Goal: Navigation & Orientation: Find specific page/section

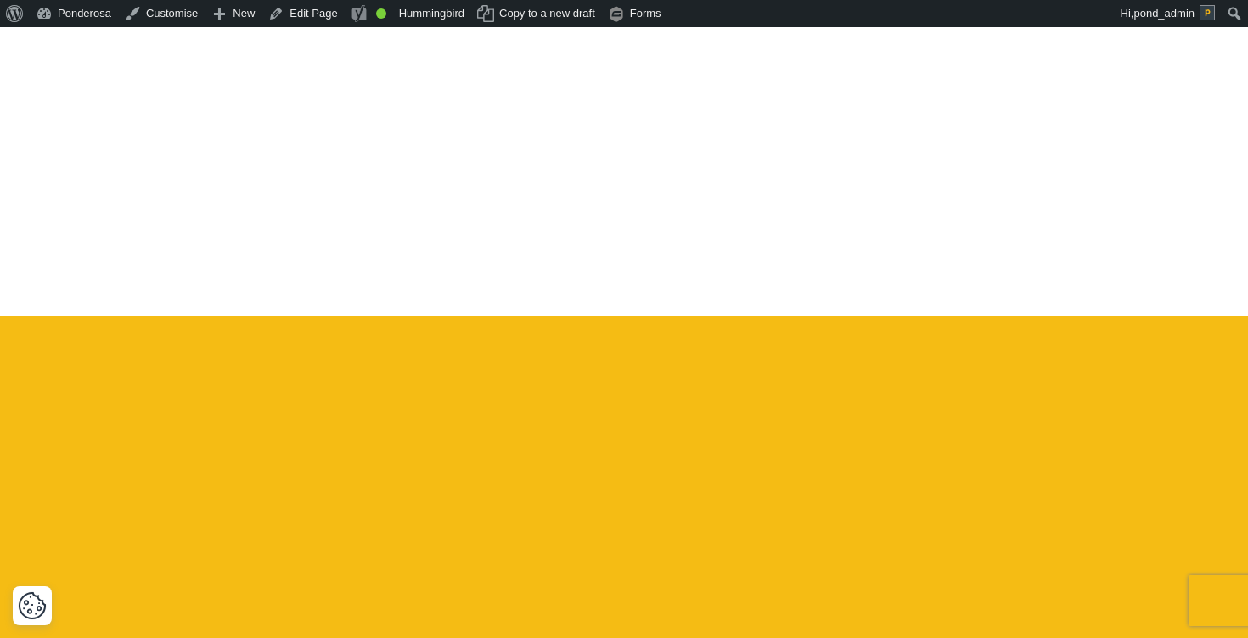
scroll to position [1044, 0]
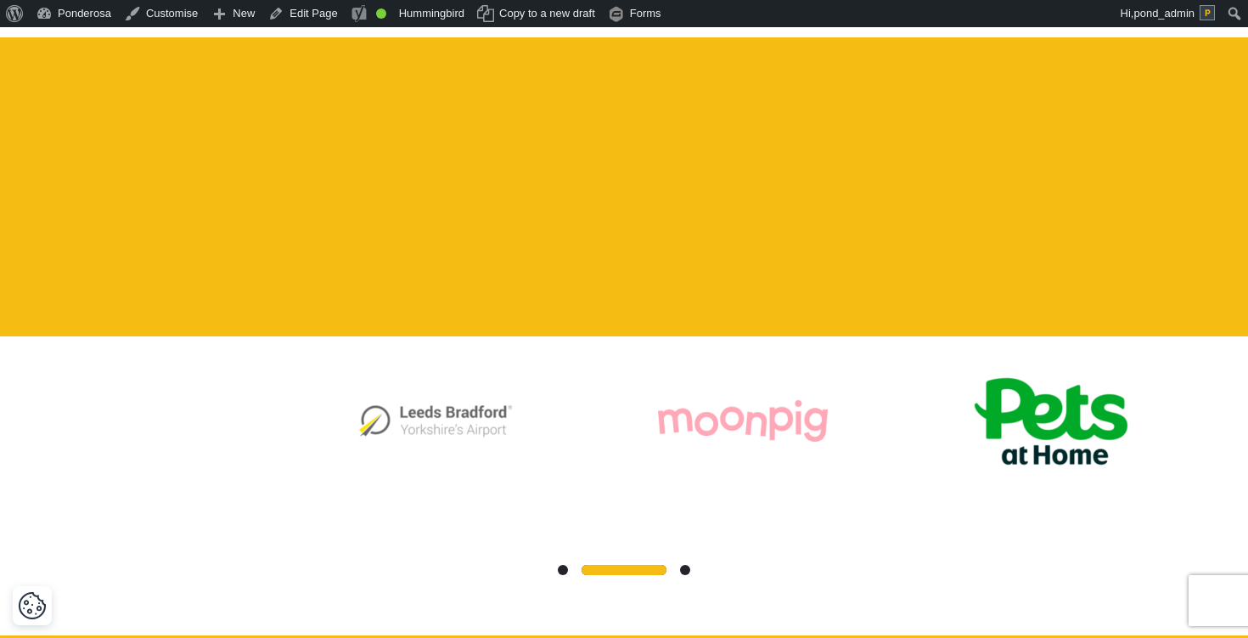
scroll to position [1452, 0]
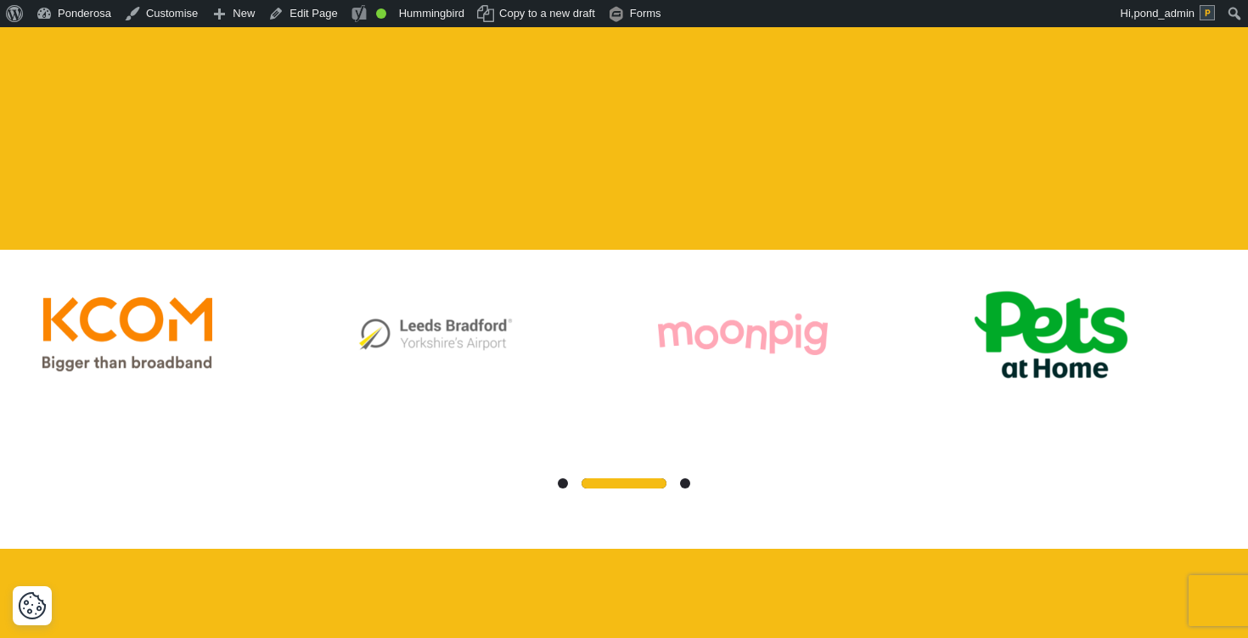
click at [687, 478] on span at bounding box center [685, 483] width 10 height 10
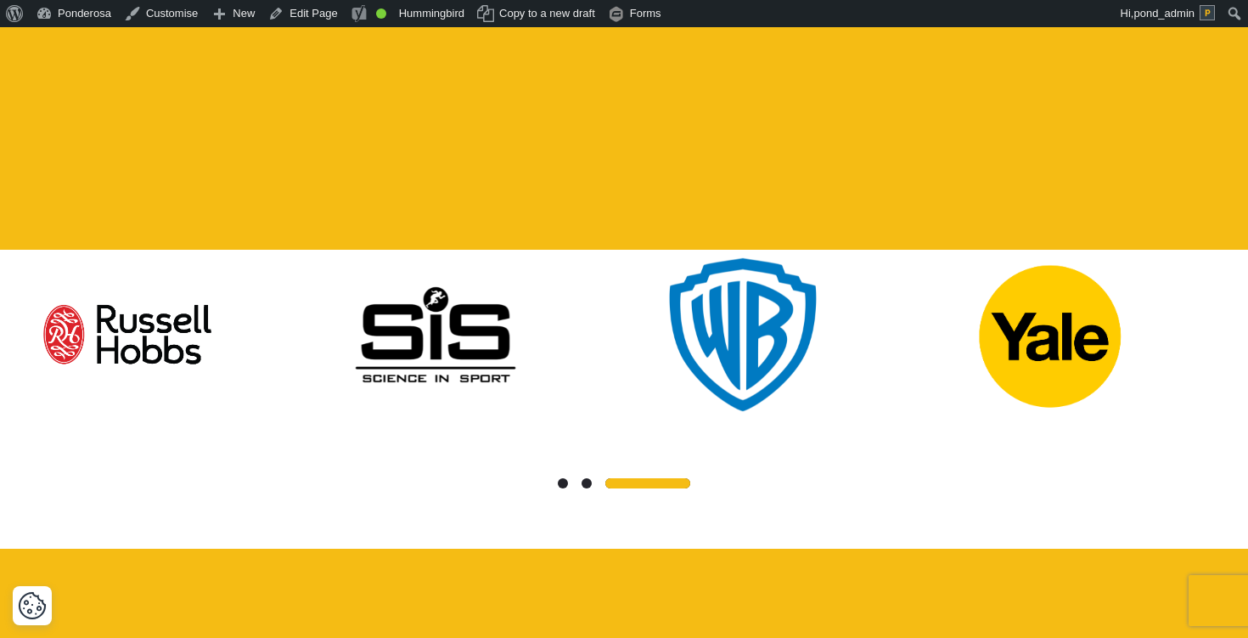
click at [563, 478] on span at bounding box center [563, 483] width 10 height 10
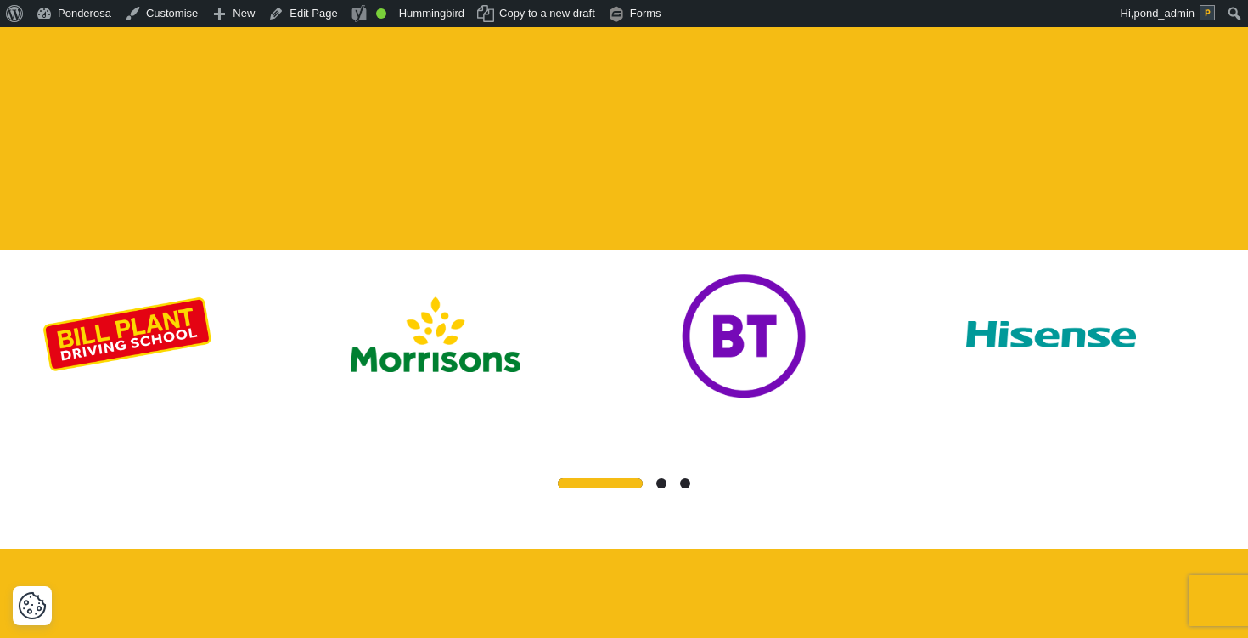
click at [663, 478] on span at bounding box center [661, 483] width 10 height 10
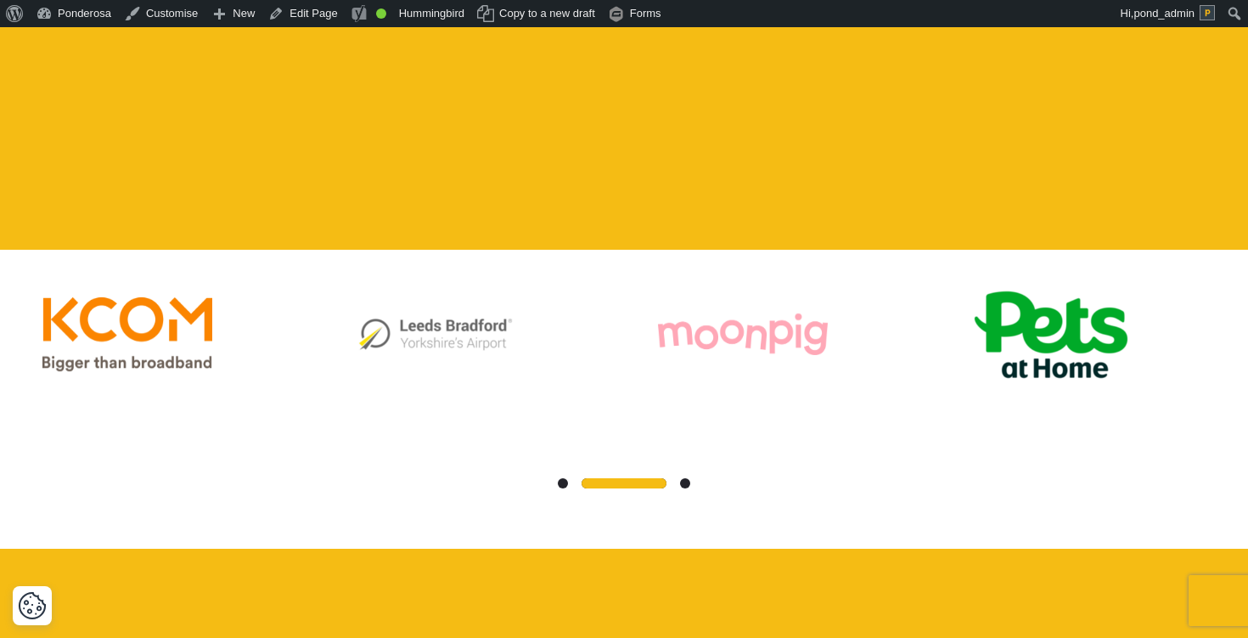
click at [685, 478] on span at bounding box center [685, 483] width 10 height 10
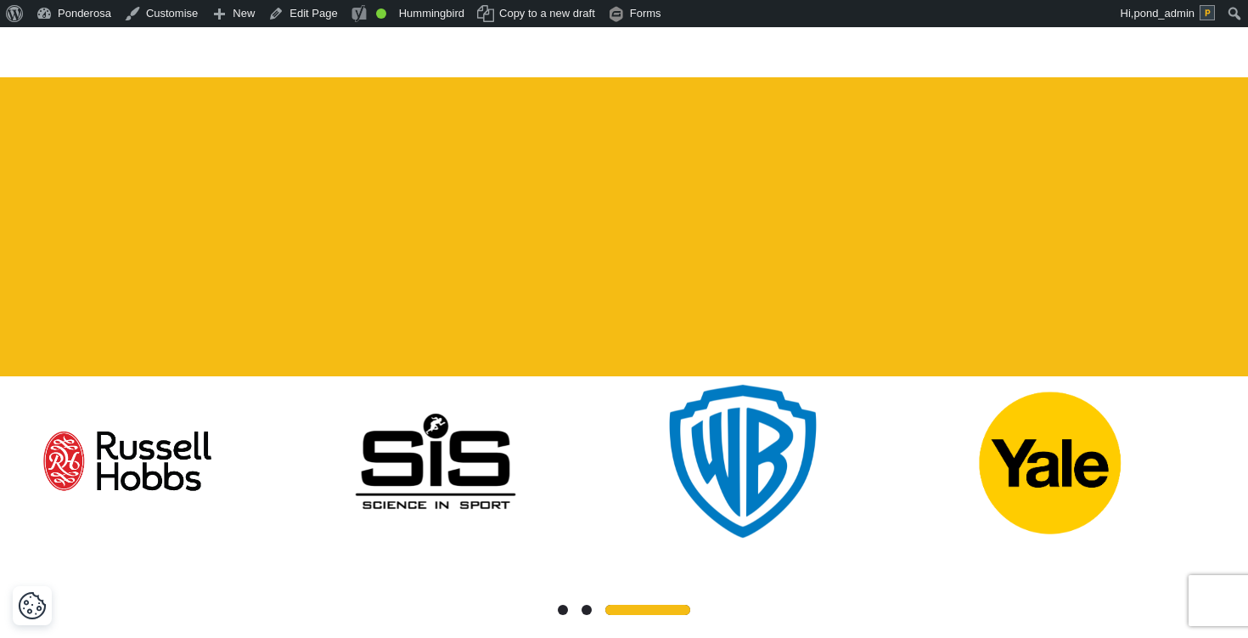
scroll to position [1401, 0]
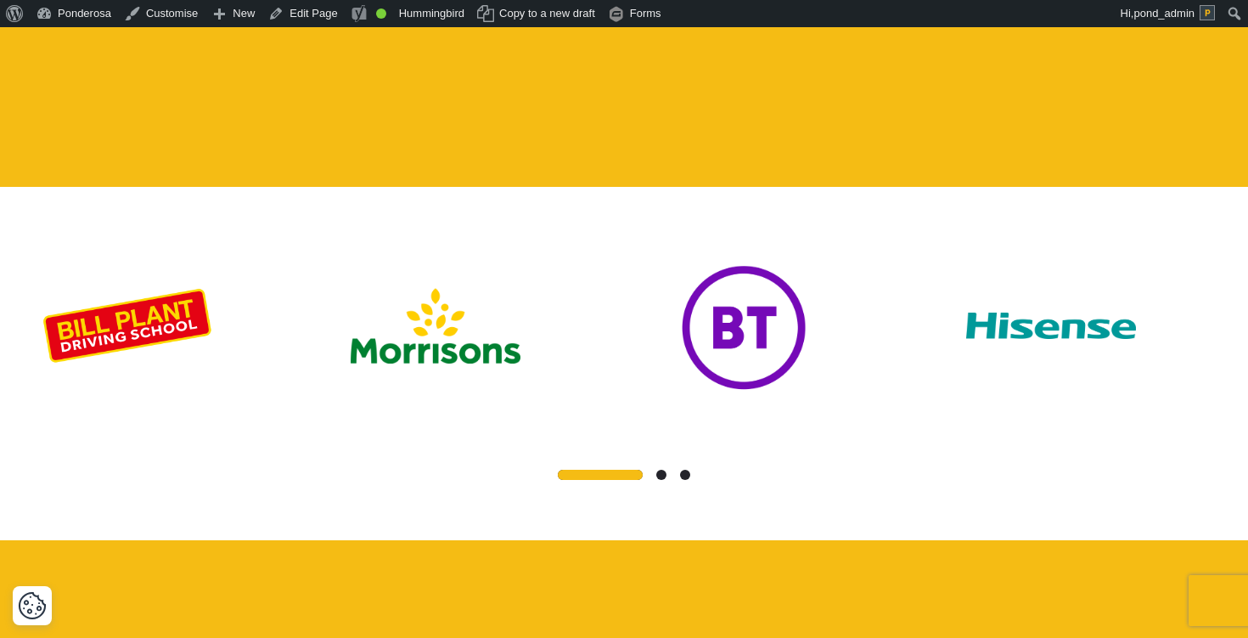
scroll to position [1511, 0]
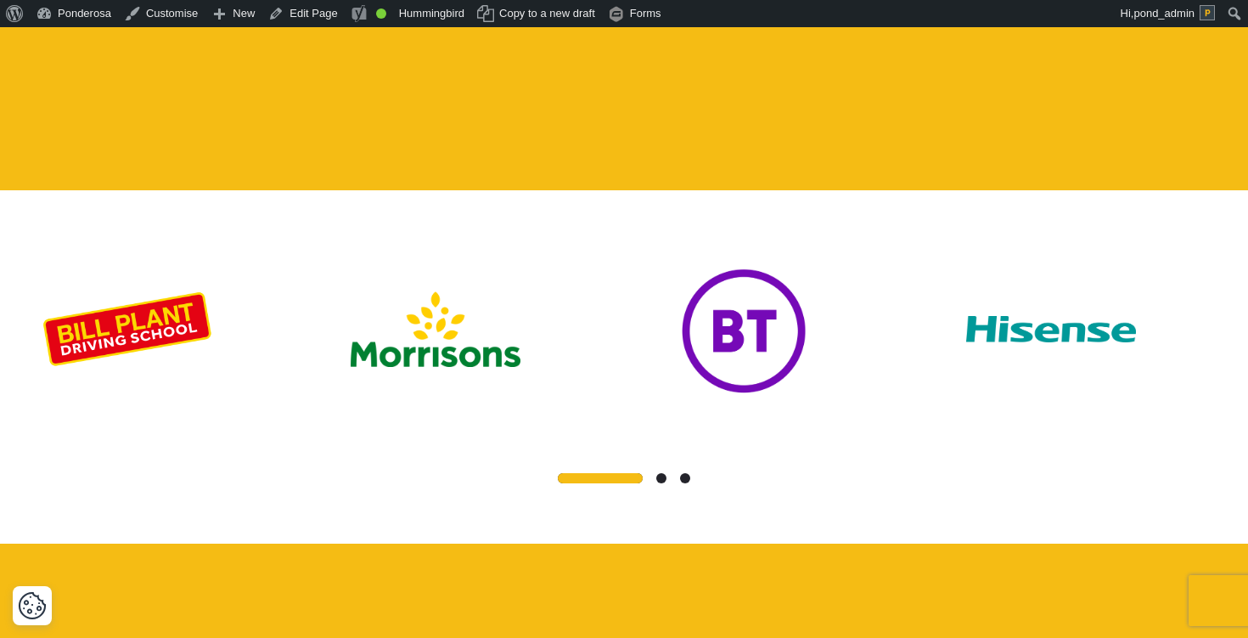
click at [659, 473] on span at bounding box center [661, 478] width 10 height 10
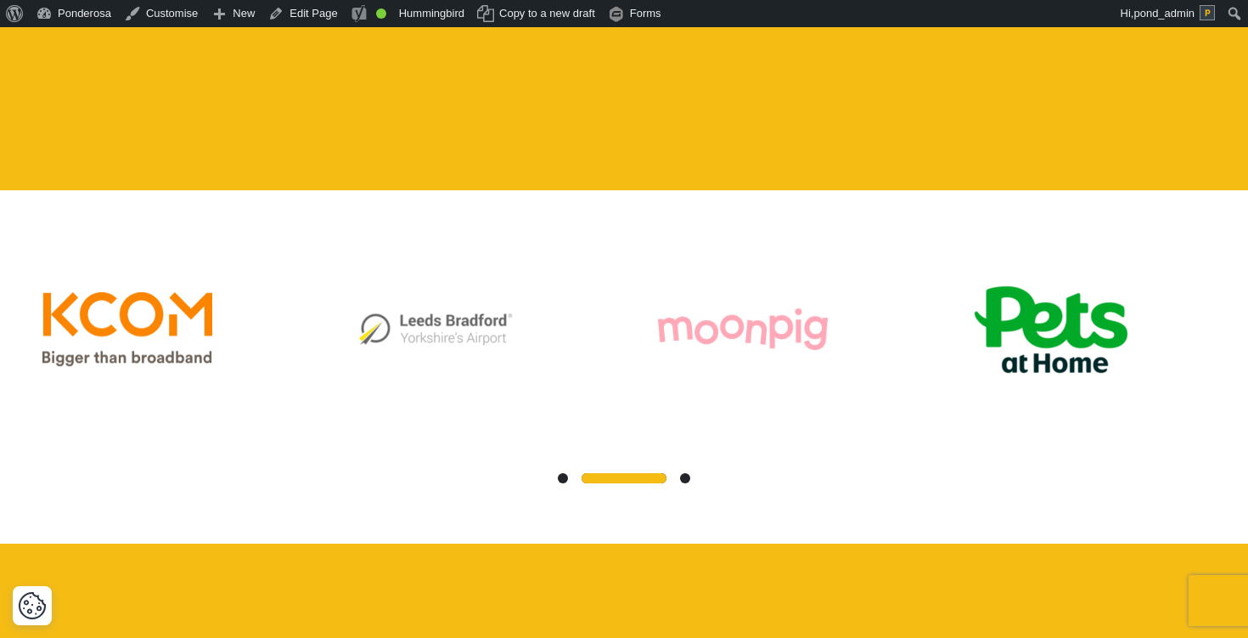
click at [682, 473] on span at bounding box center [685, 478] width 10 height 10
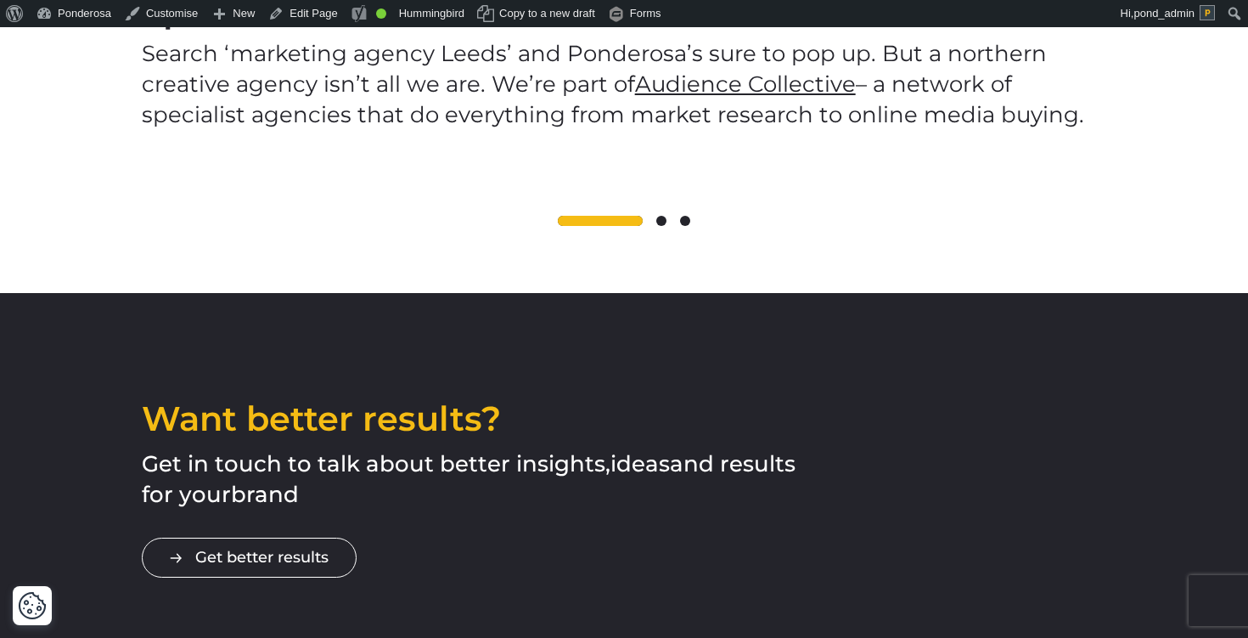
scroll to position [3299, 0]
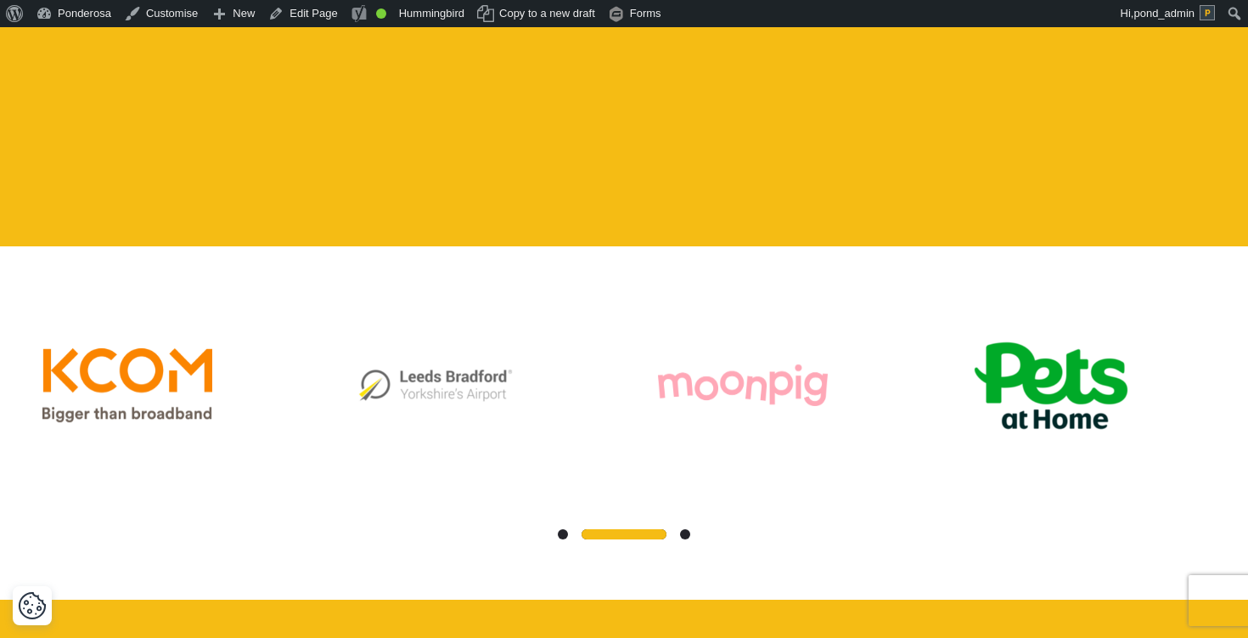
scroll to position [1406, 0]
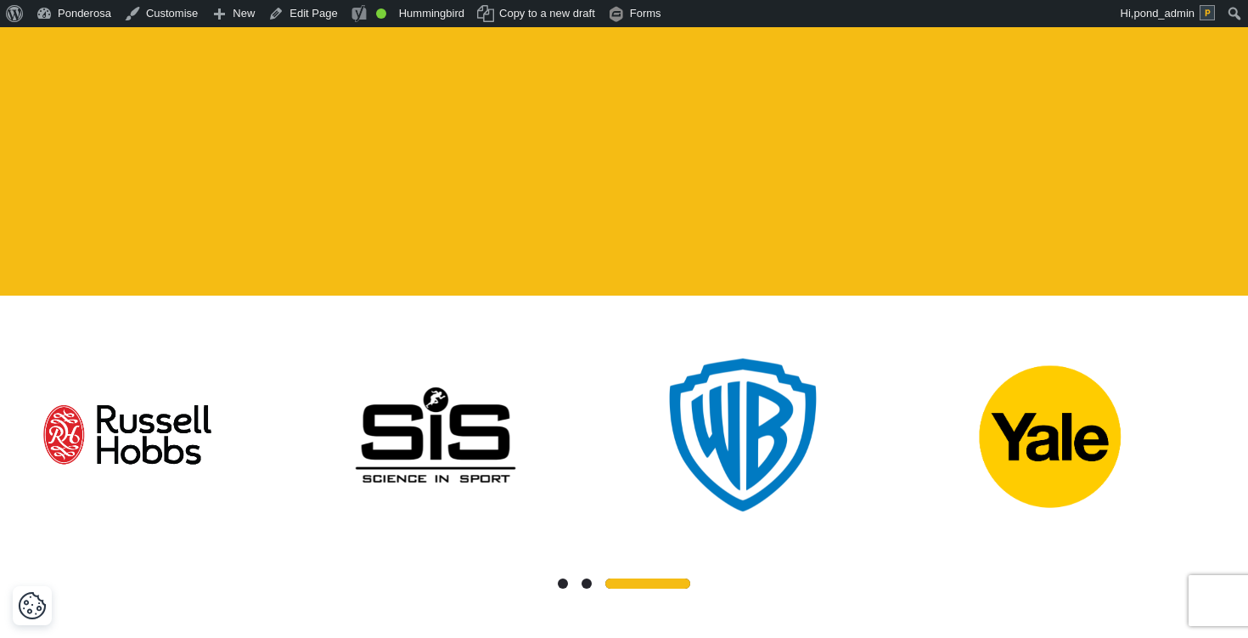
click at [554, 574] on div at bounding box center [623, 584] width 1163 height 20
click at [559, 578] on span at bounding box center [563, 583] width 10 height 10
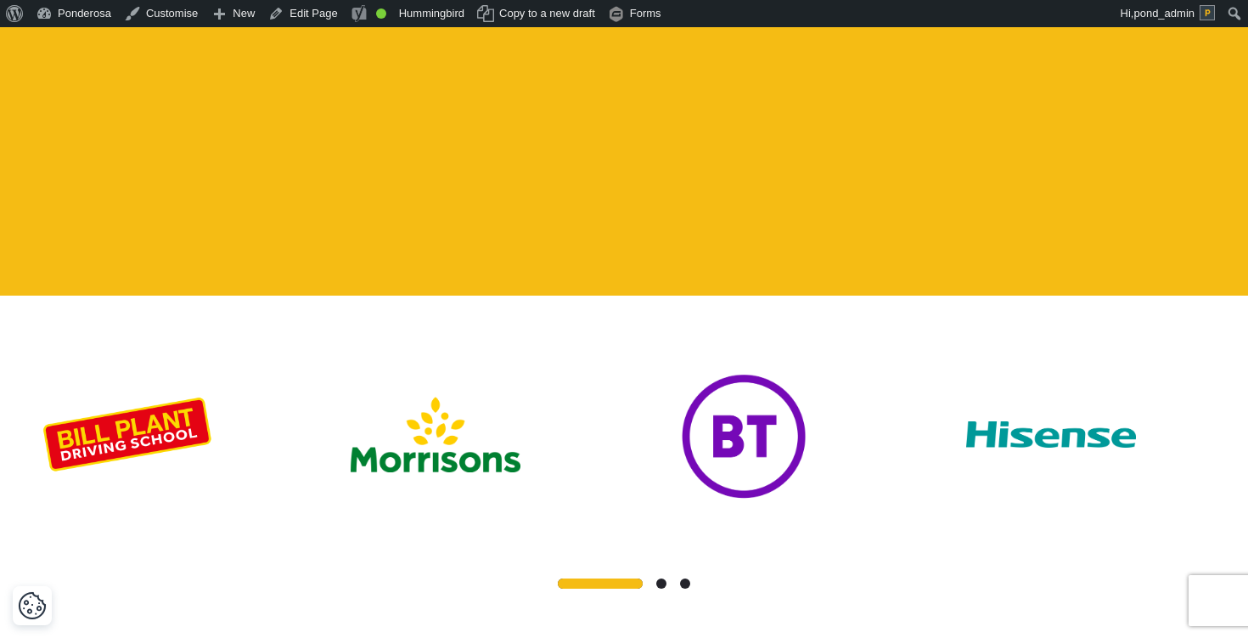
click at [661, 578] on span at bounding box center [661, 583] width 10 height 10
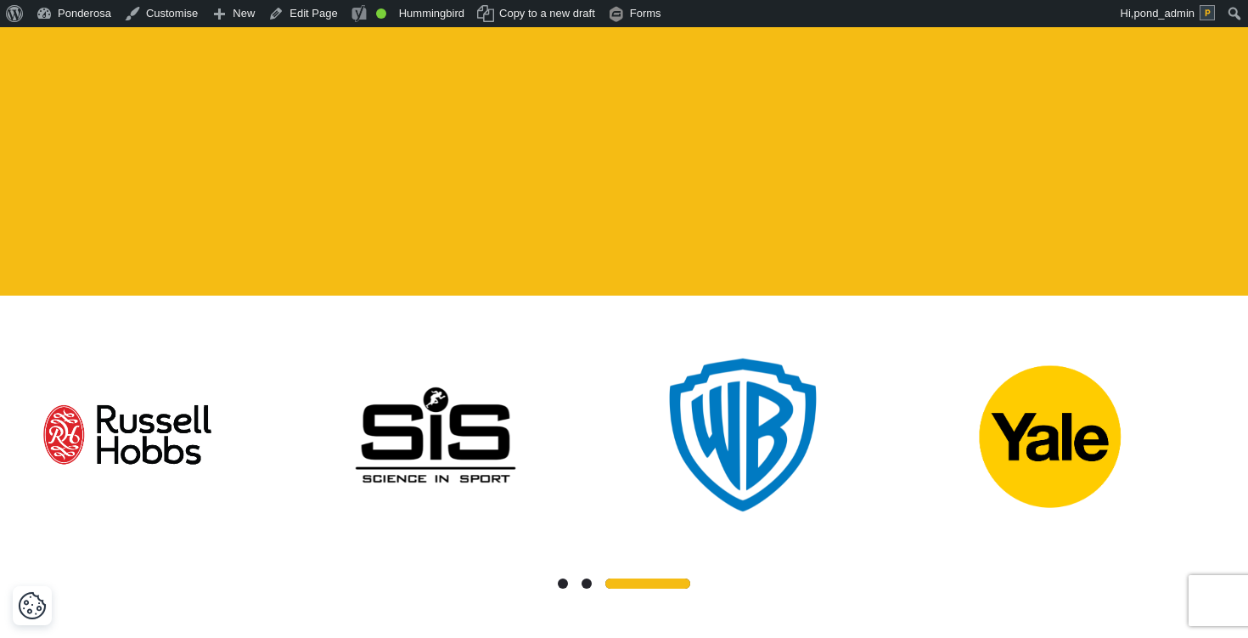
scroll to position [0, 0]
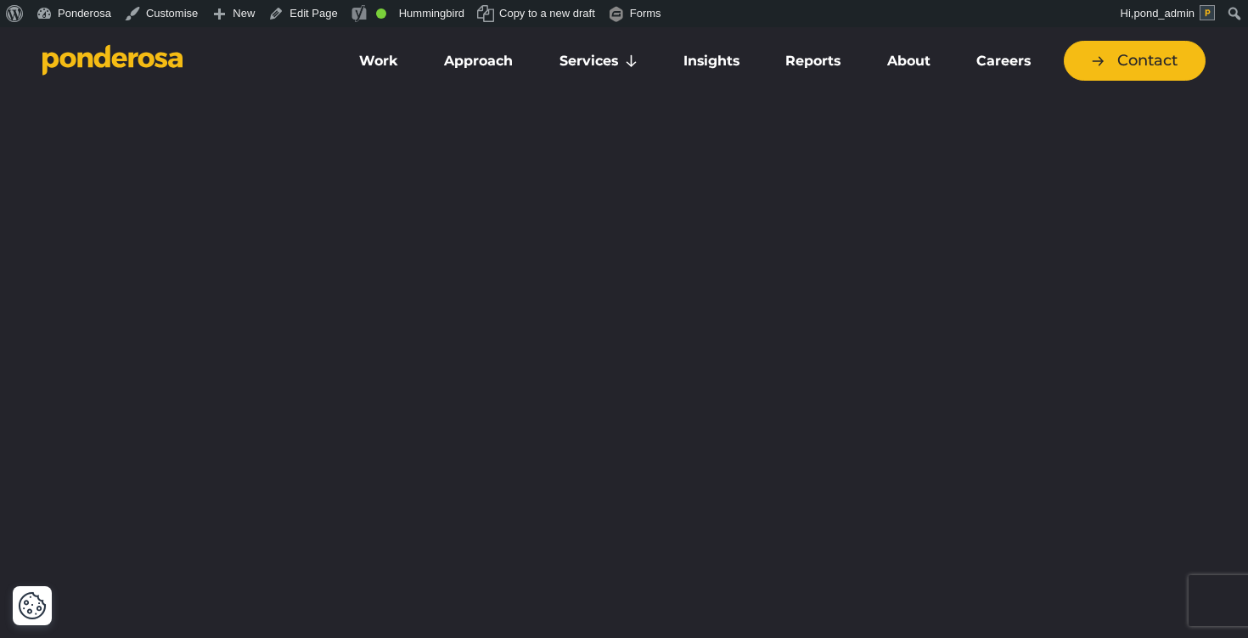
click at [113, 39] on header "Work Approach Services Overview Strategy Creative Social Media Website eCommerc…" at bounding box center [624, 53] width 1248 height 53
click at [132, 59] on icon "Go to homepage" at bounding box center [132, 59] width 9 height 15
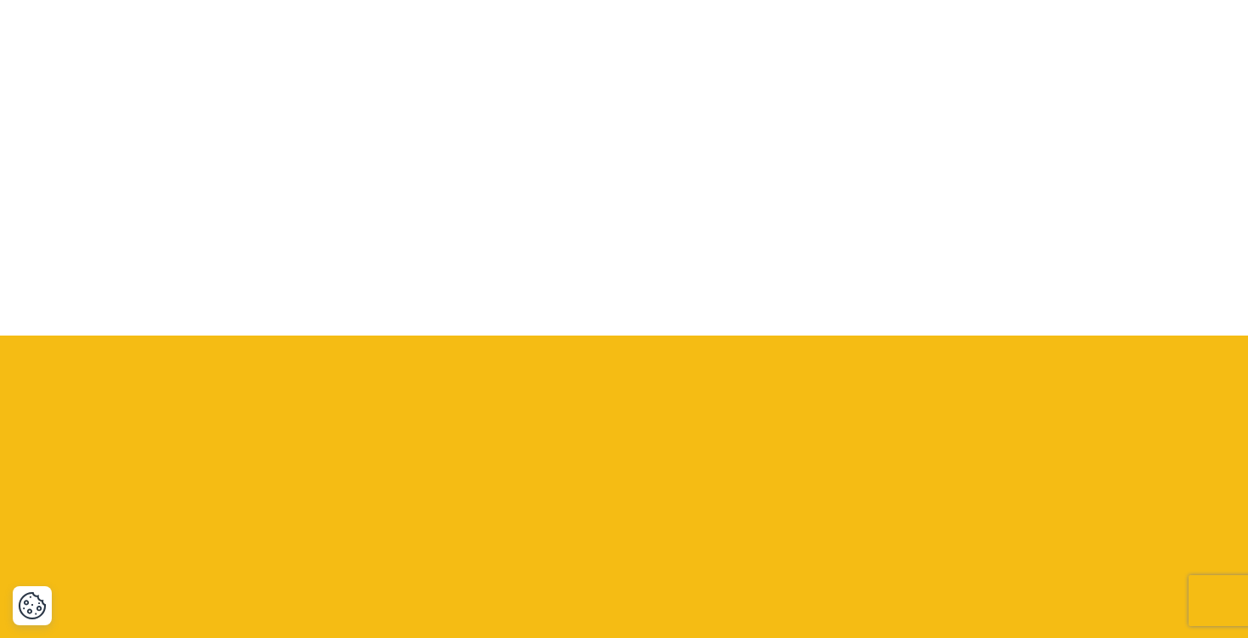
scroll to position [187, 0]
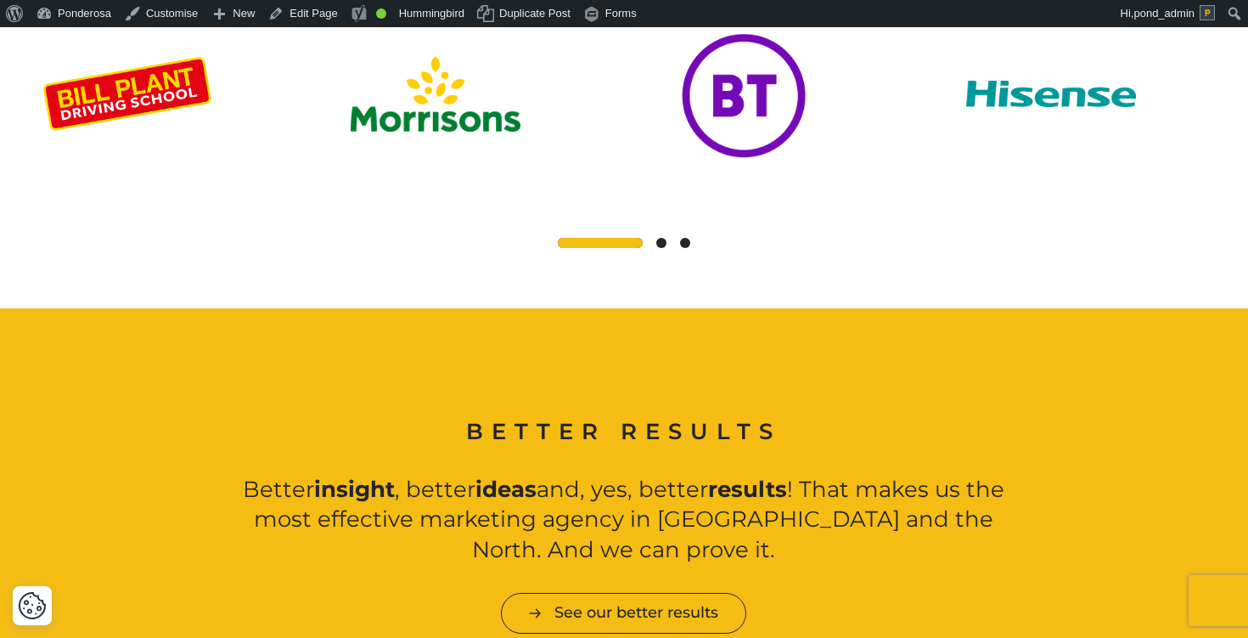
scroll to position [1438, 0]
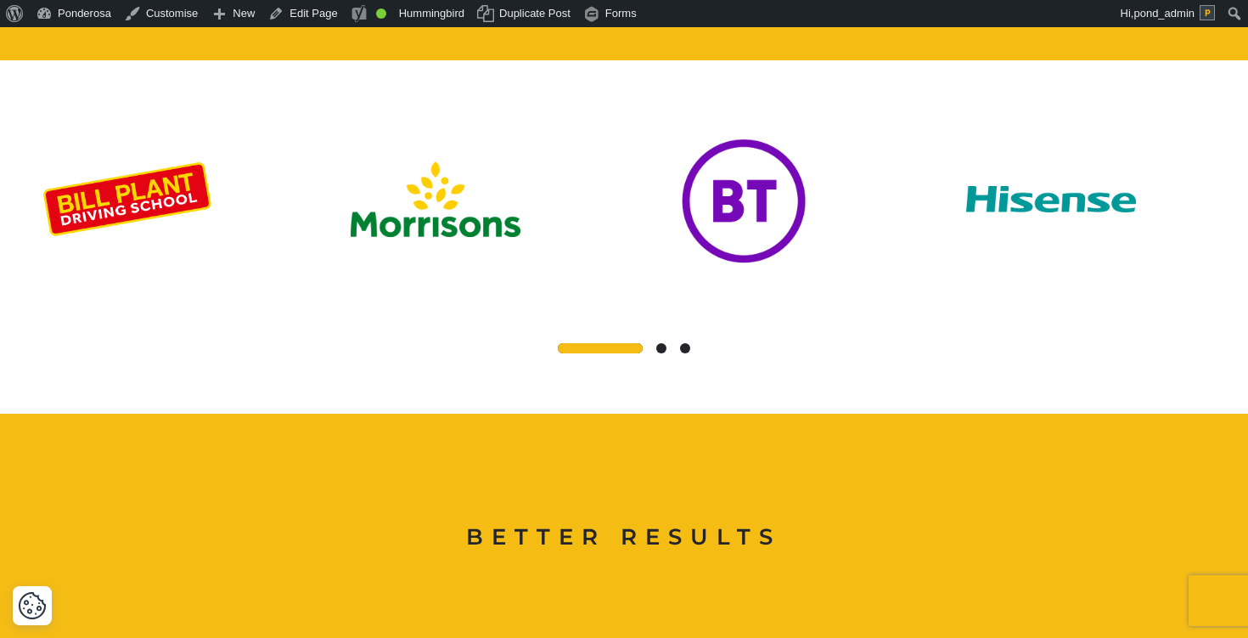
scroll to position [1690, 0]
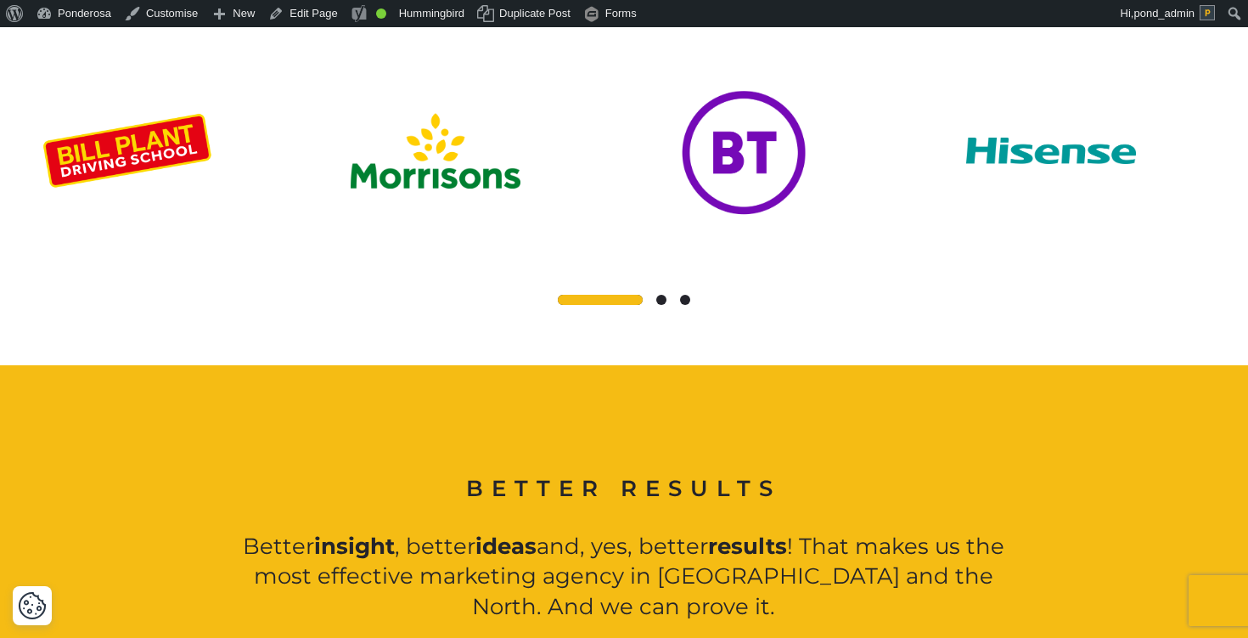
click at [661, 295] on span at bounding box center [661, 300] width 10 height 10
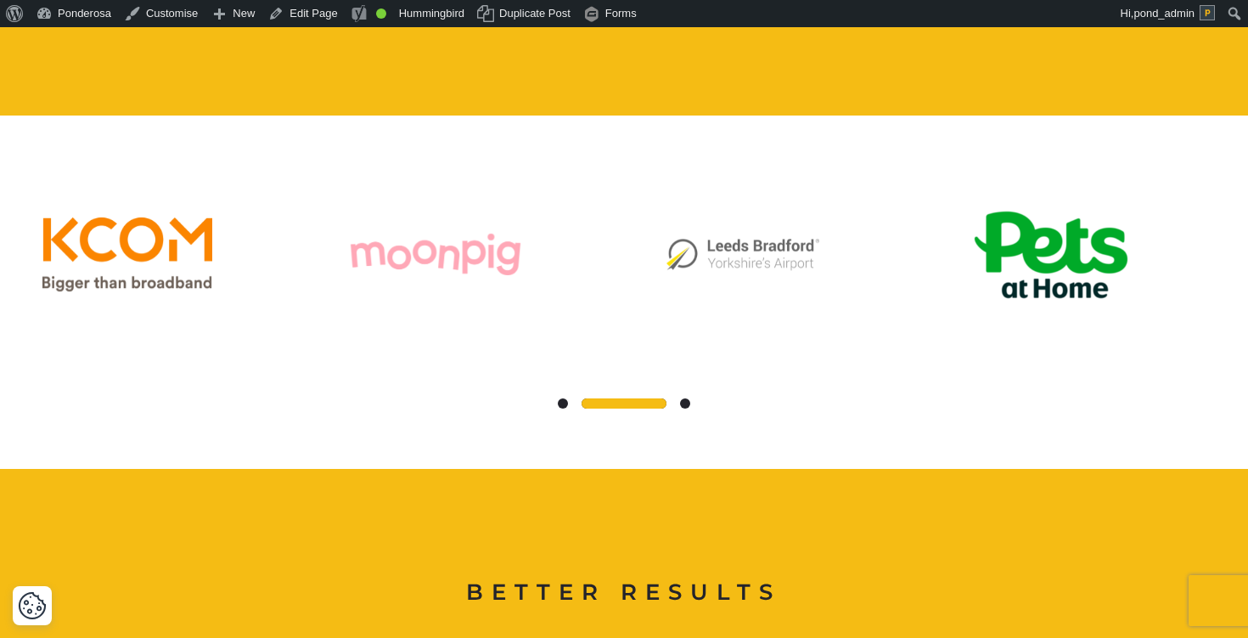
scroll to position [1533, 0]
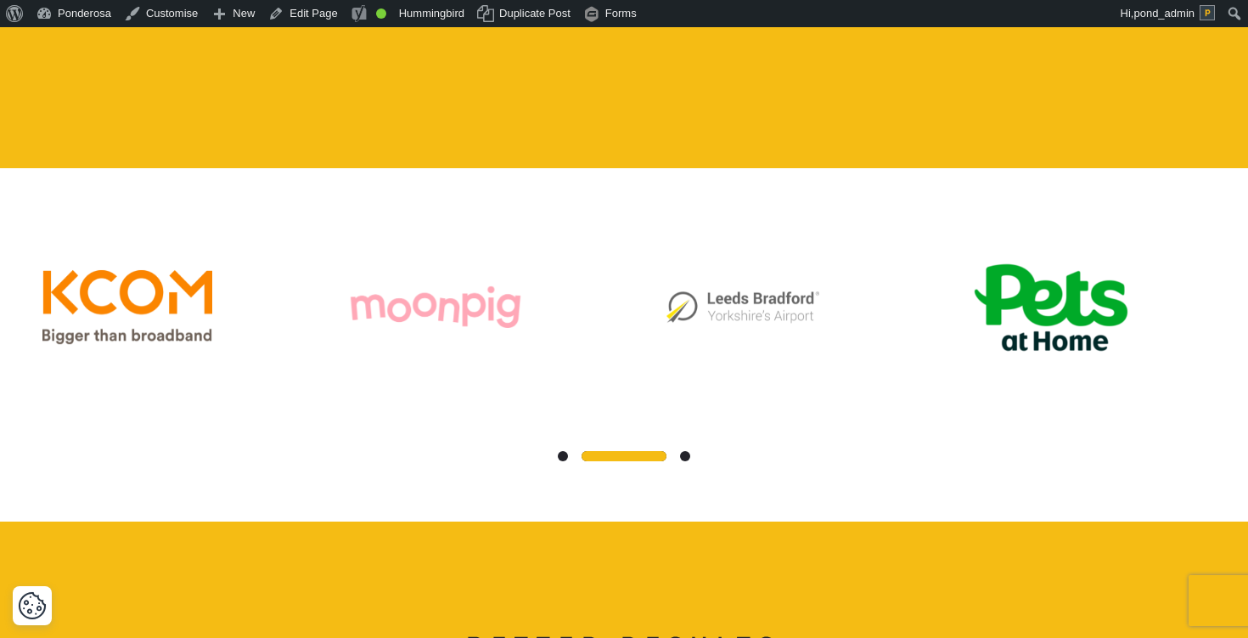
click at [685, 451] on span at bounding box center [685, 456] width 10 height 10
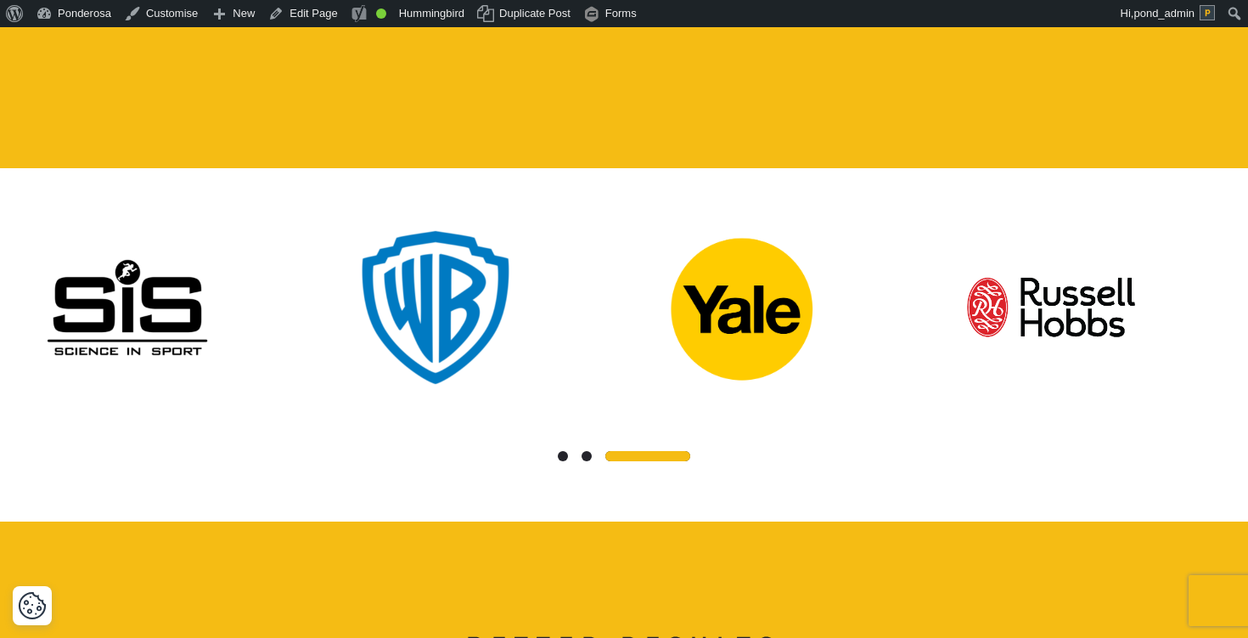
click at [565, 451] on span at bounding box center [563, 456] width 10 height 10
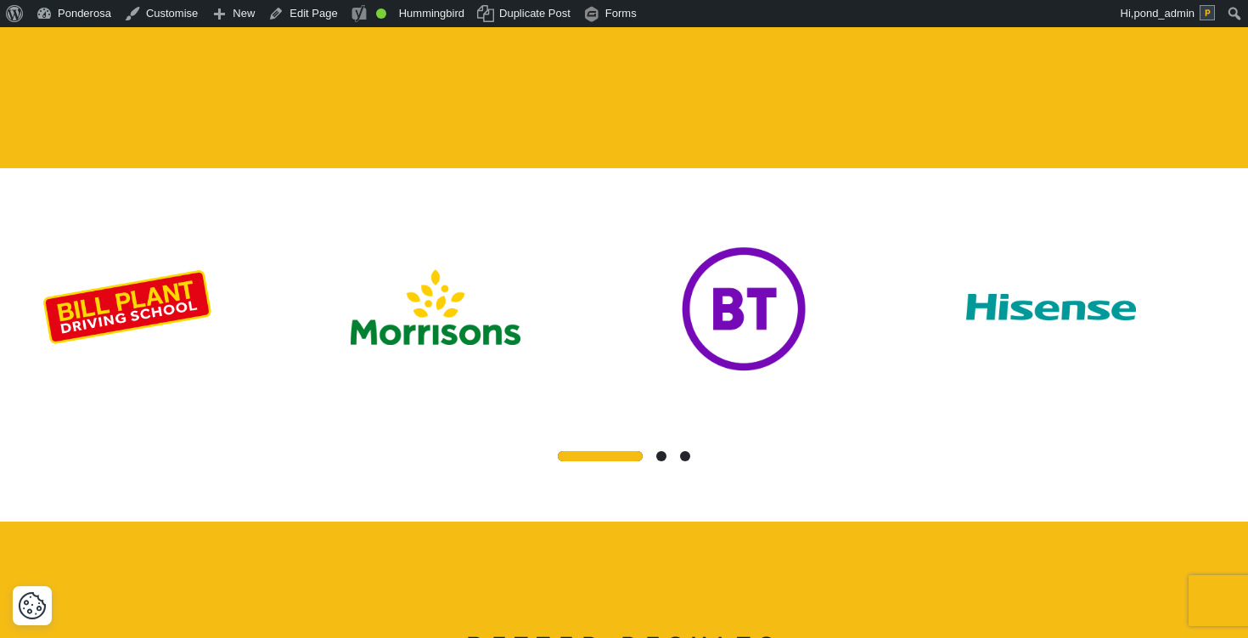
click at [686, 451] on span at bounding box center [685, 456] width 10 height 10
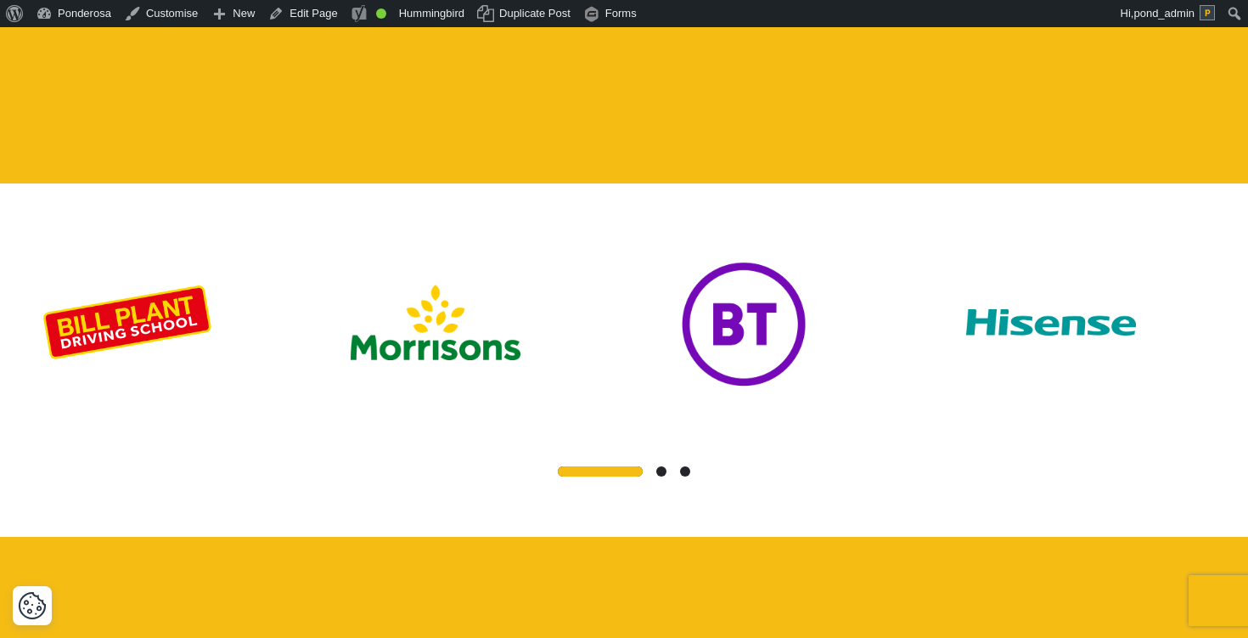
scroll to position [1517, 0]
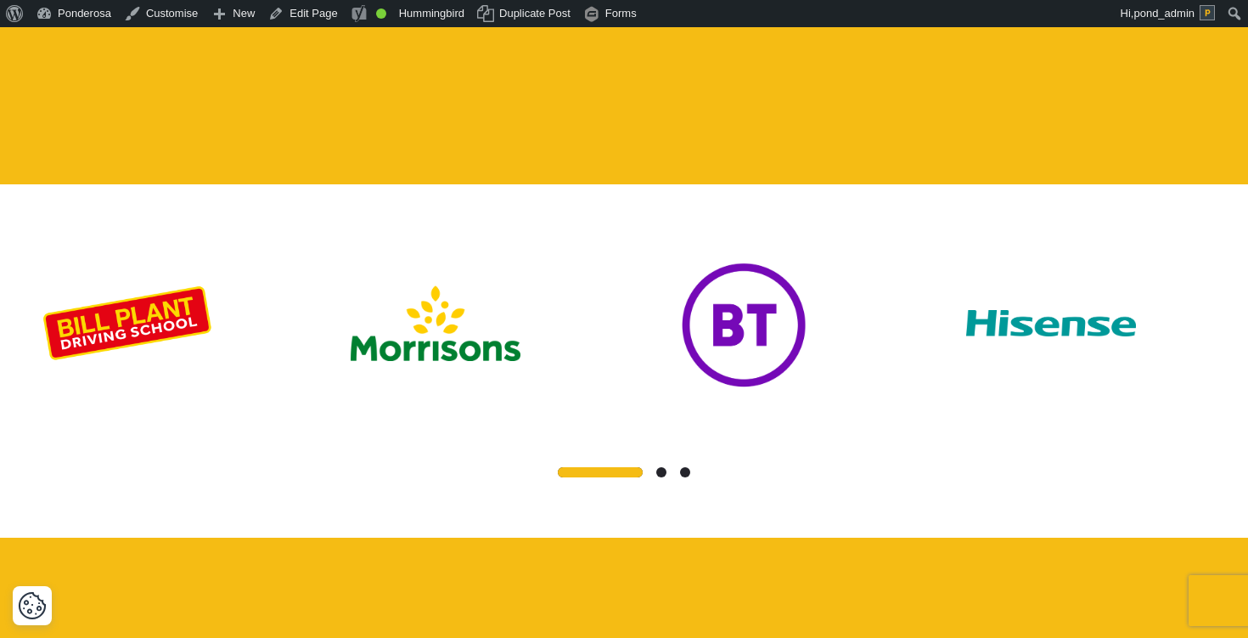
click at [664, 467] on span at bounding box center [661, 472] width 10 height 10
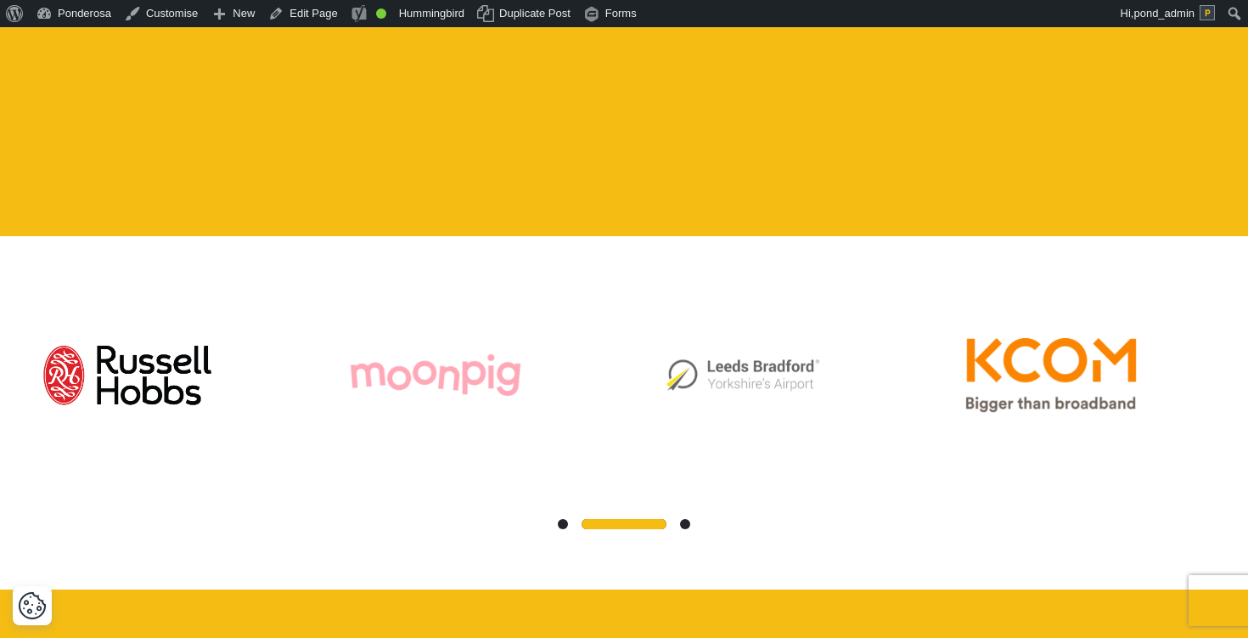
scroll to position [1460, 0]
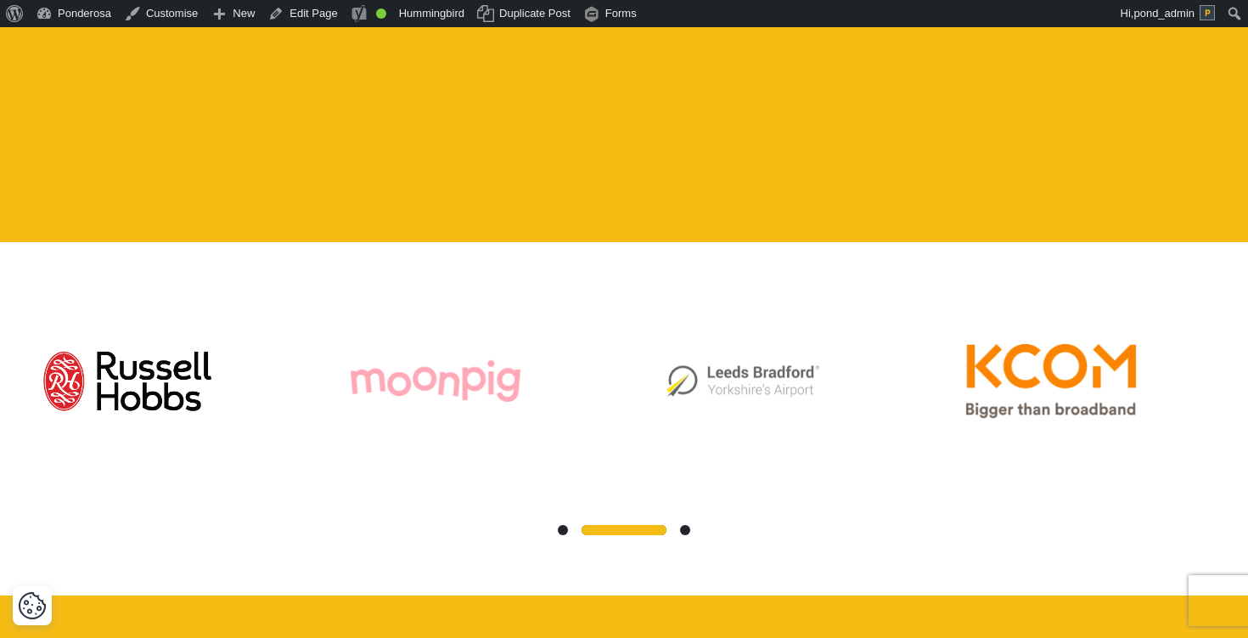
click at [684, 525] on span at bounding box center [685, 530] width 10 height 10
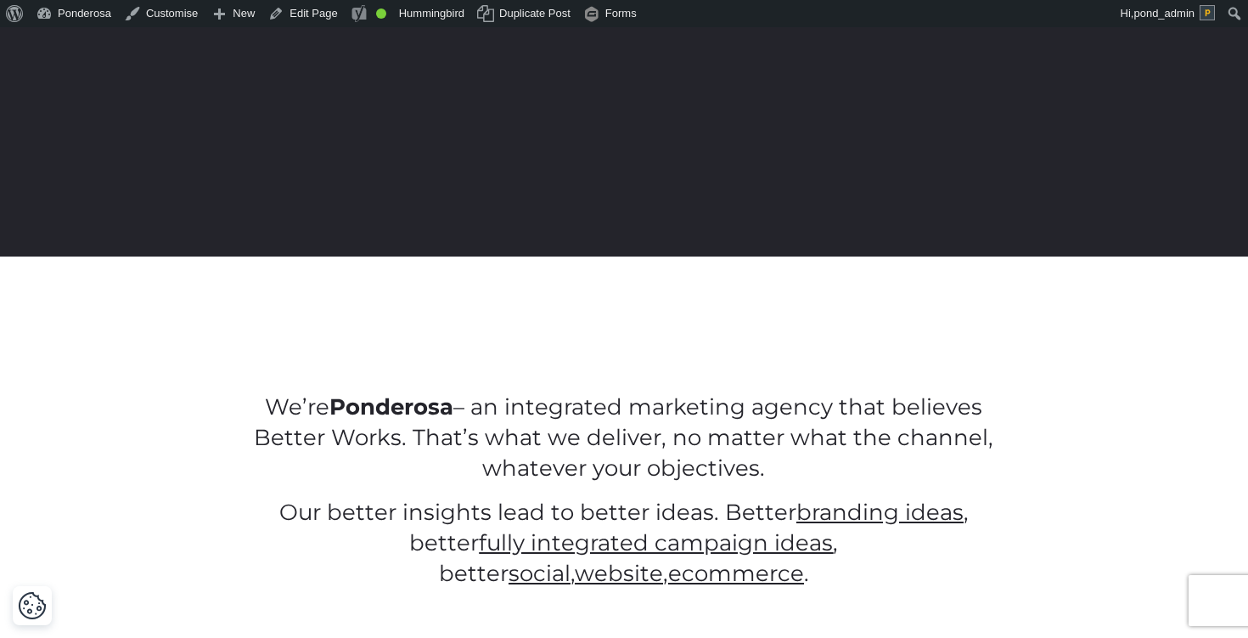
scroll to position [0, 0]
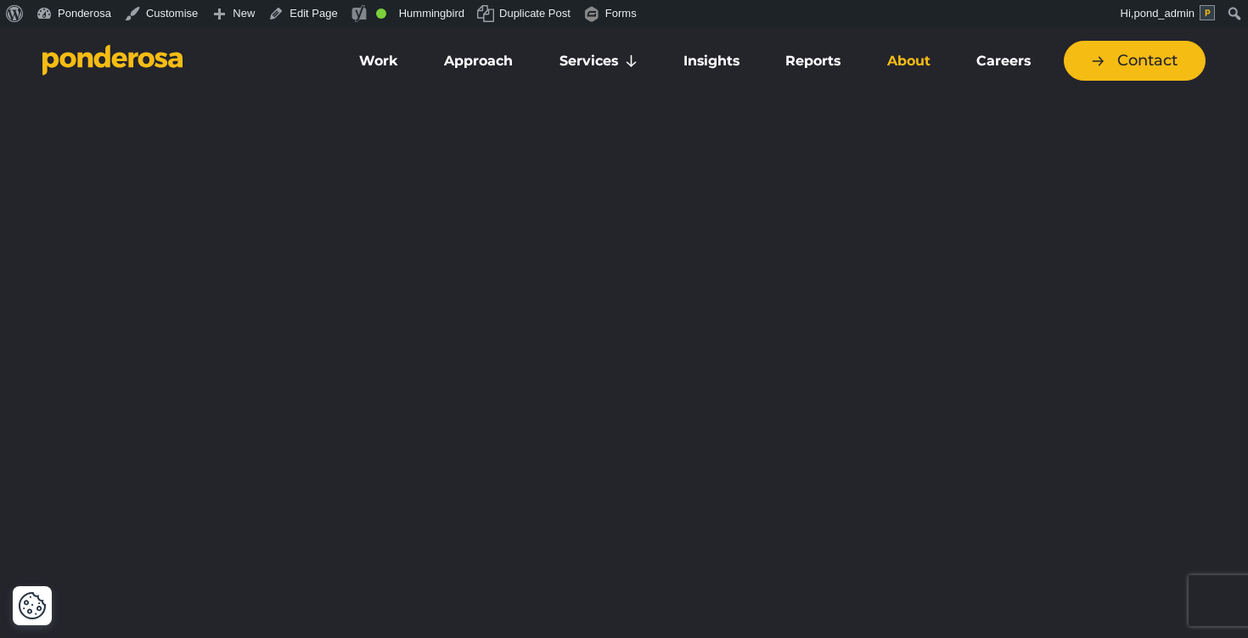
click at [905, 64] on link "About" at bounding box center [908, 61] width 82 height 36
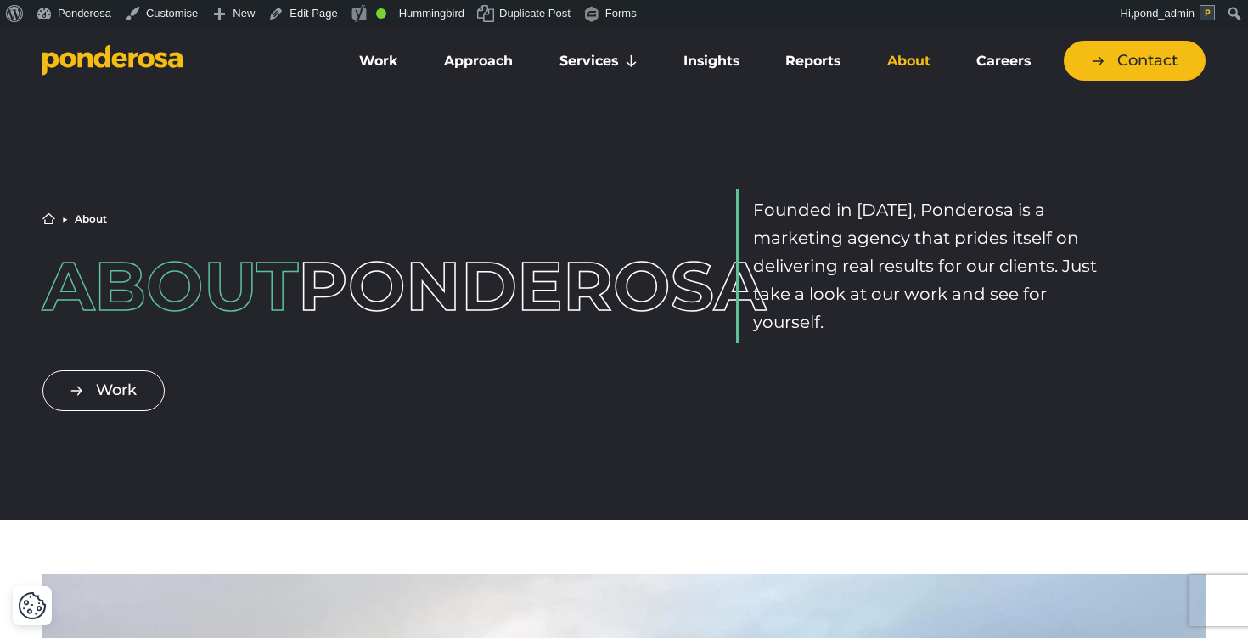
click at [166, 58] on icon "Go to homepage" at bounding box center [112, 59] width 140 height 31
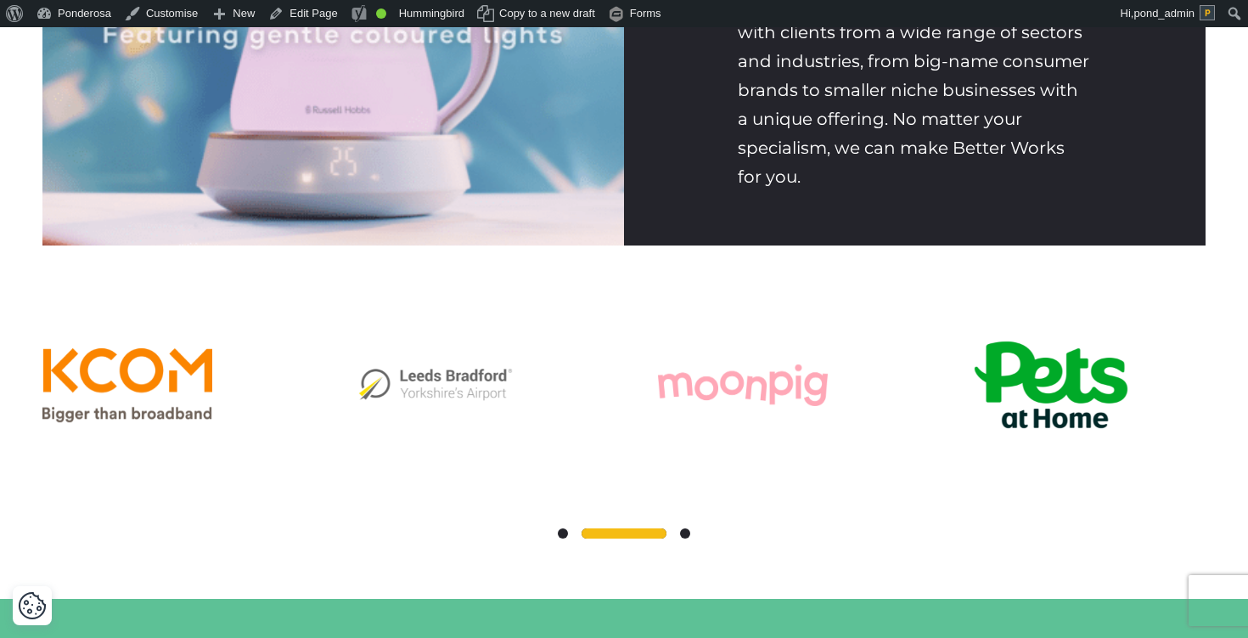
scroll to position [3495, 0]
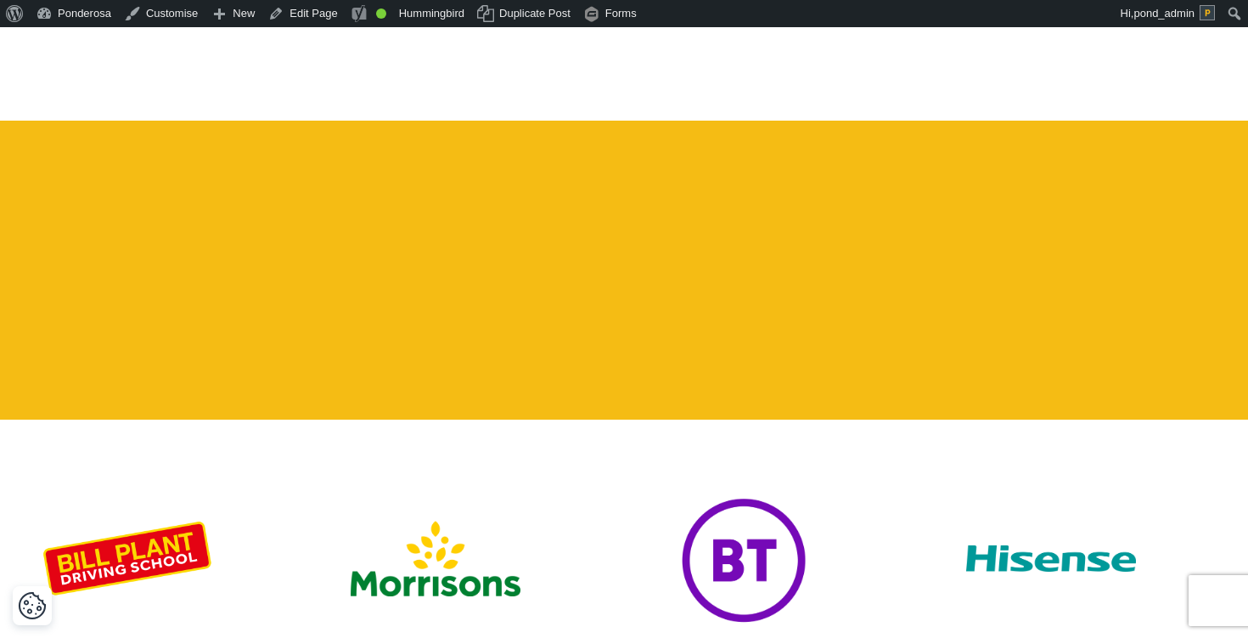
scroll to position [1415, 0]
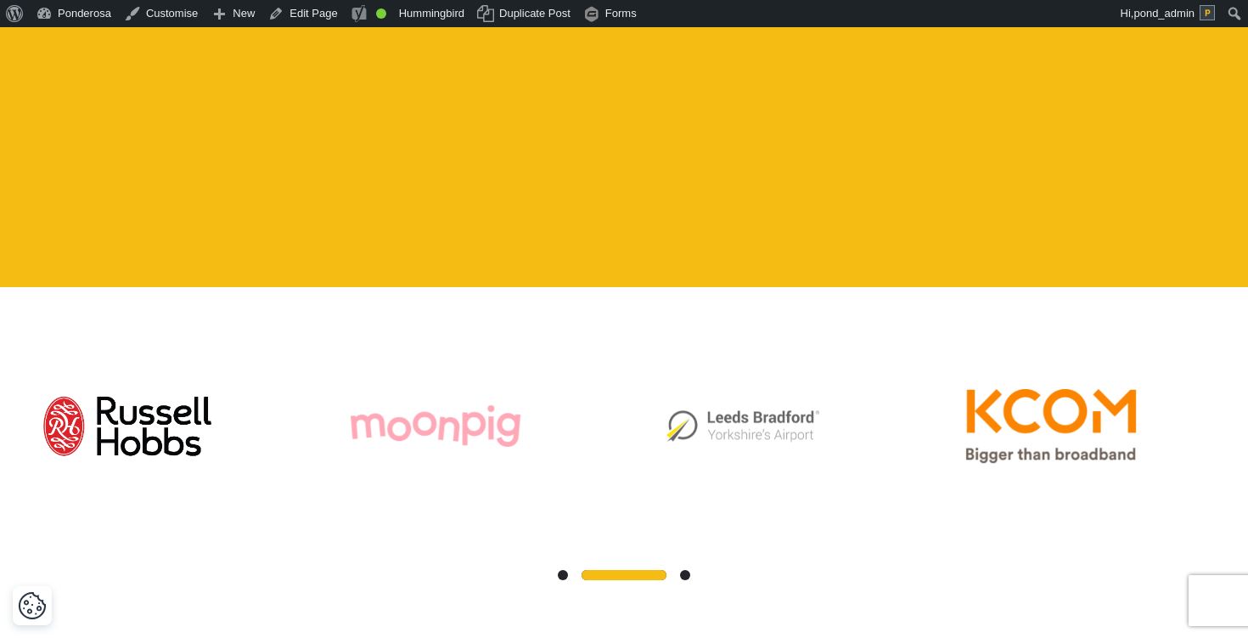
click at [686, 566] on div at bounding box center [623, 576] width 1163 height 20
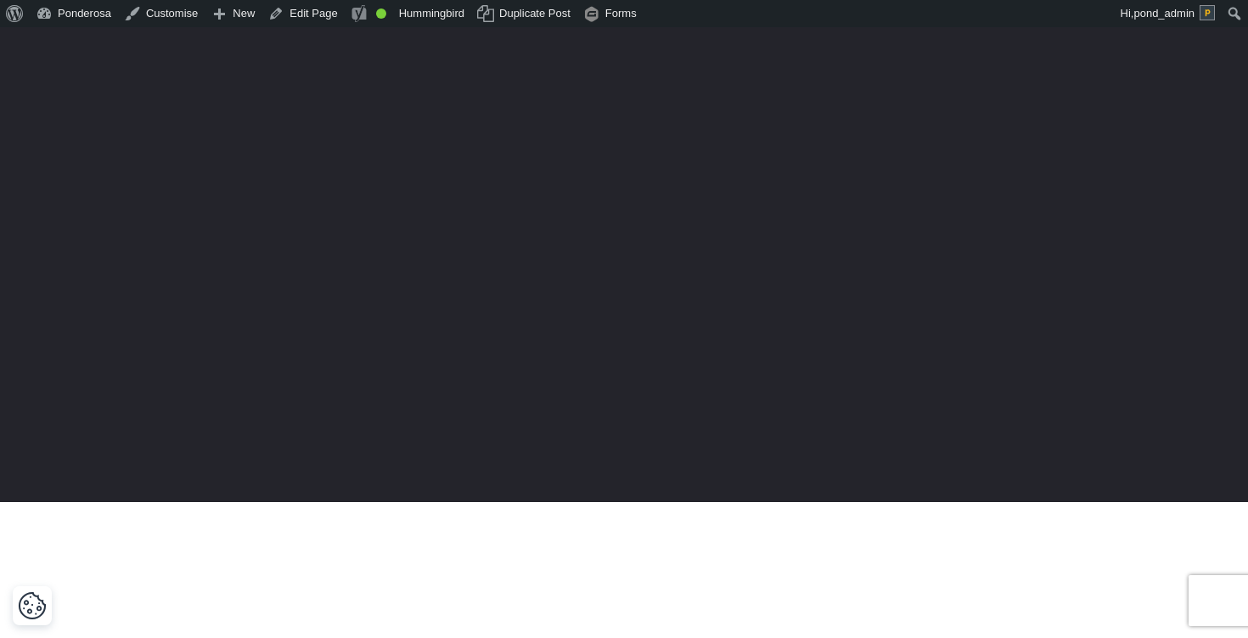
scroll to position [0, 0]
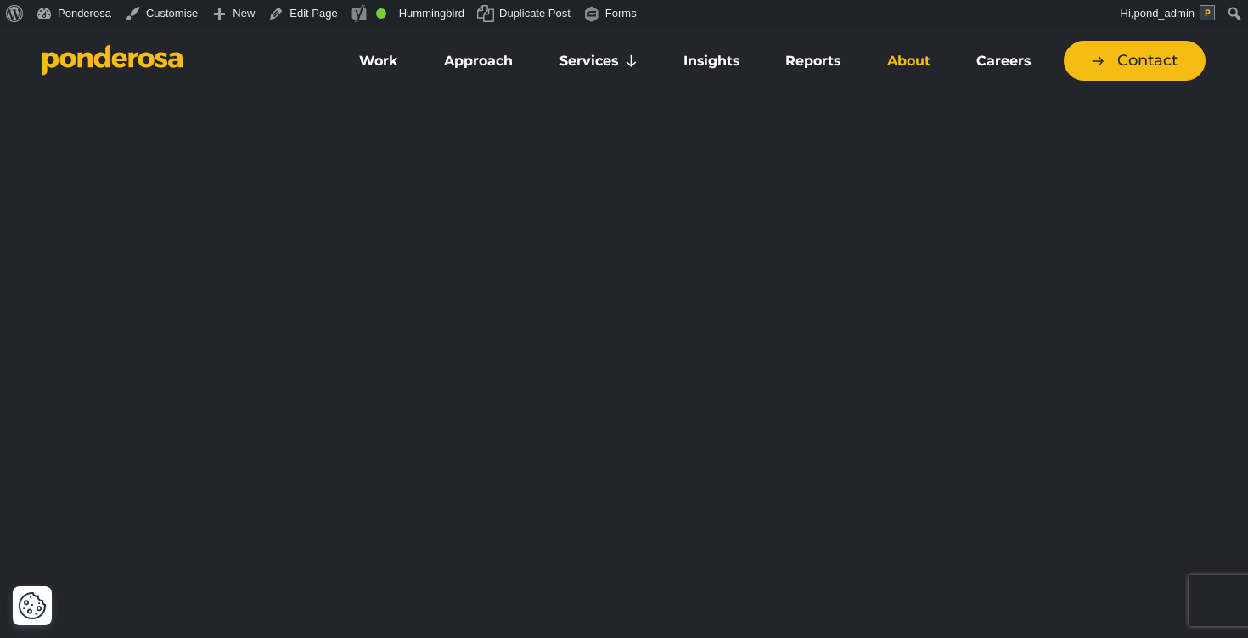
click at [908, 67] on link "About" at bounding box center [908, 61] width 82 height 36
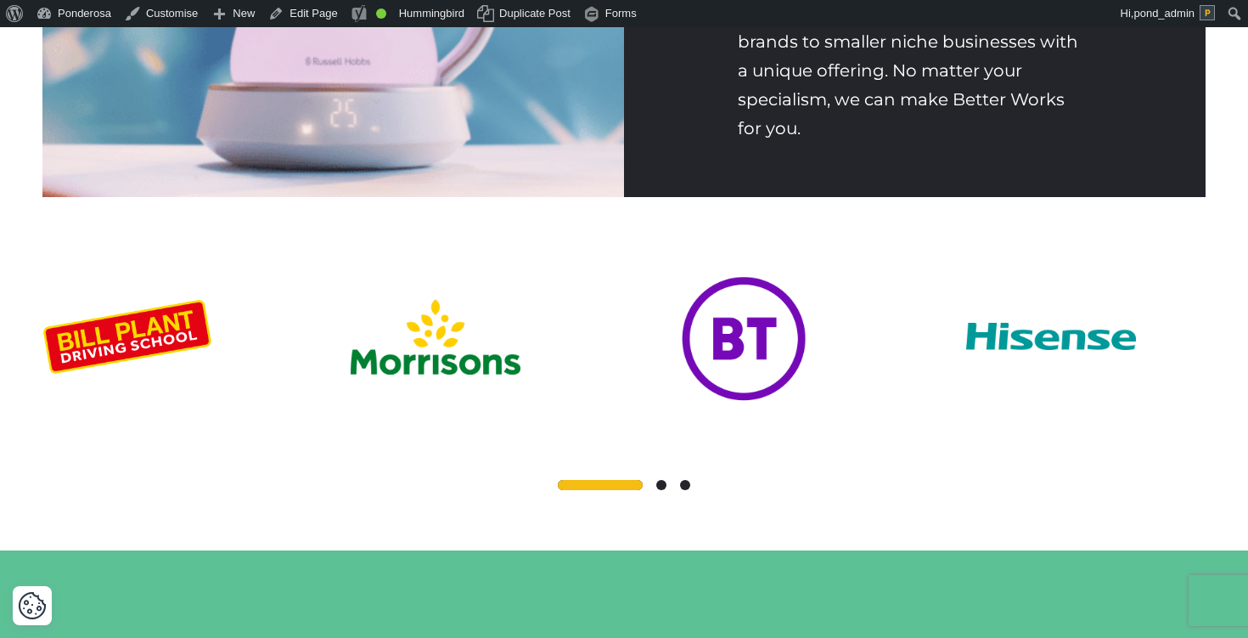
scroll to position [3635, 0]
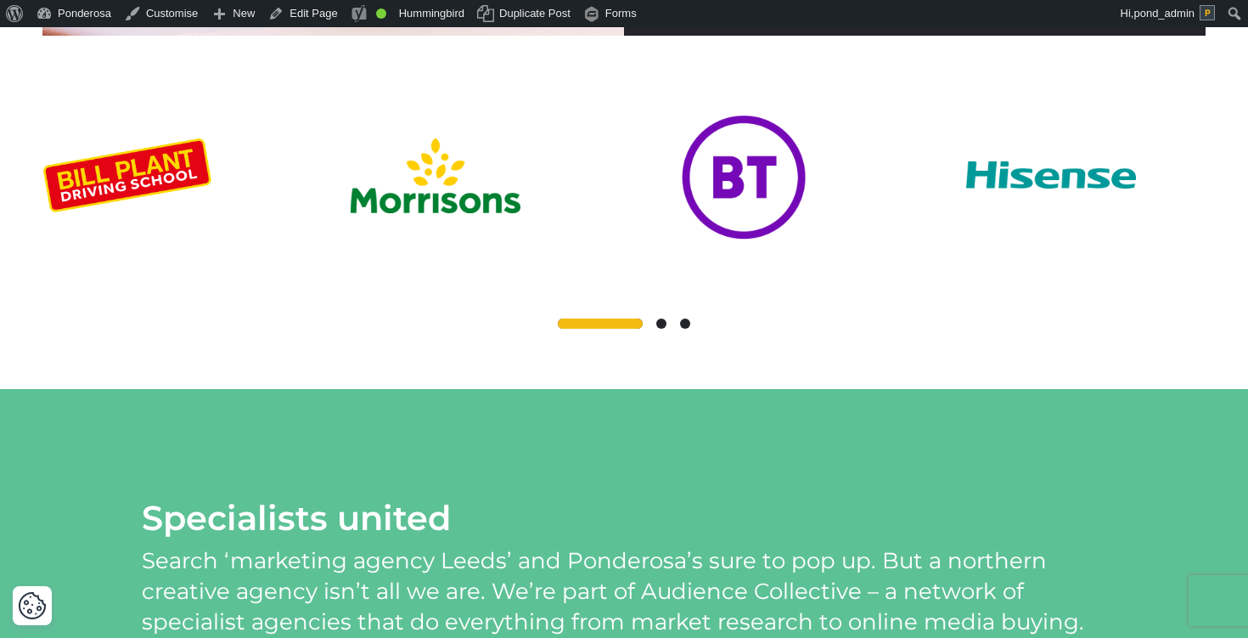
click at [663, 329] on span at bounding box center [661, 323] width 10 height 10
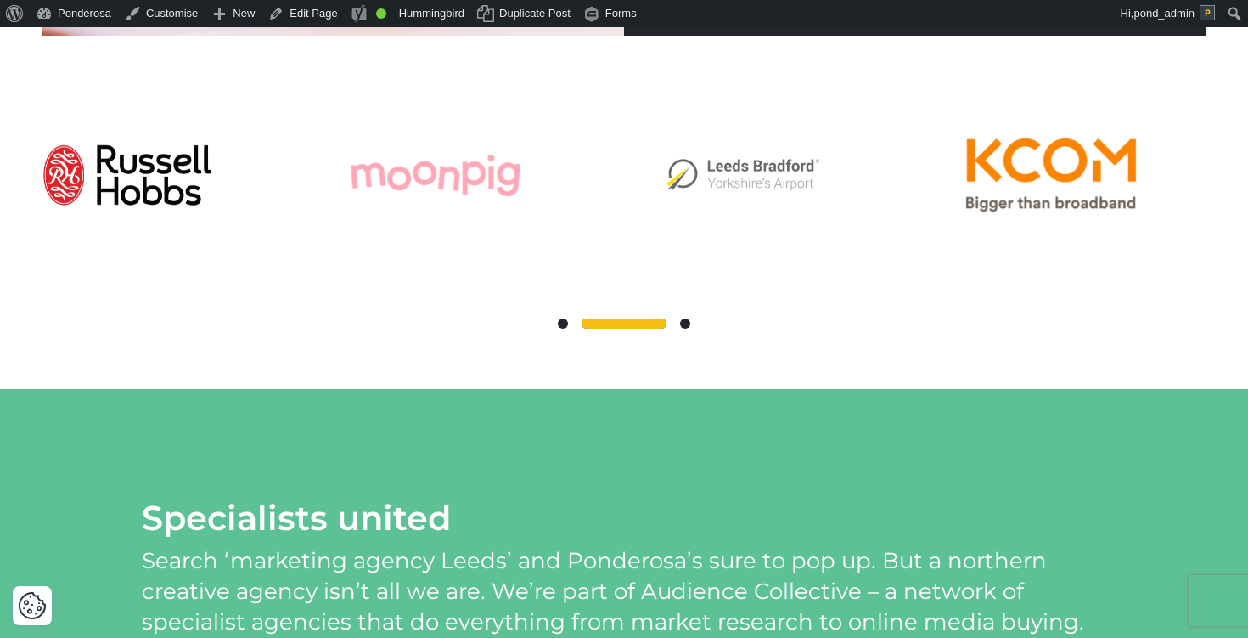
scroll to position [3555, 0]
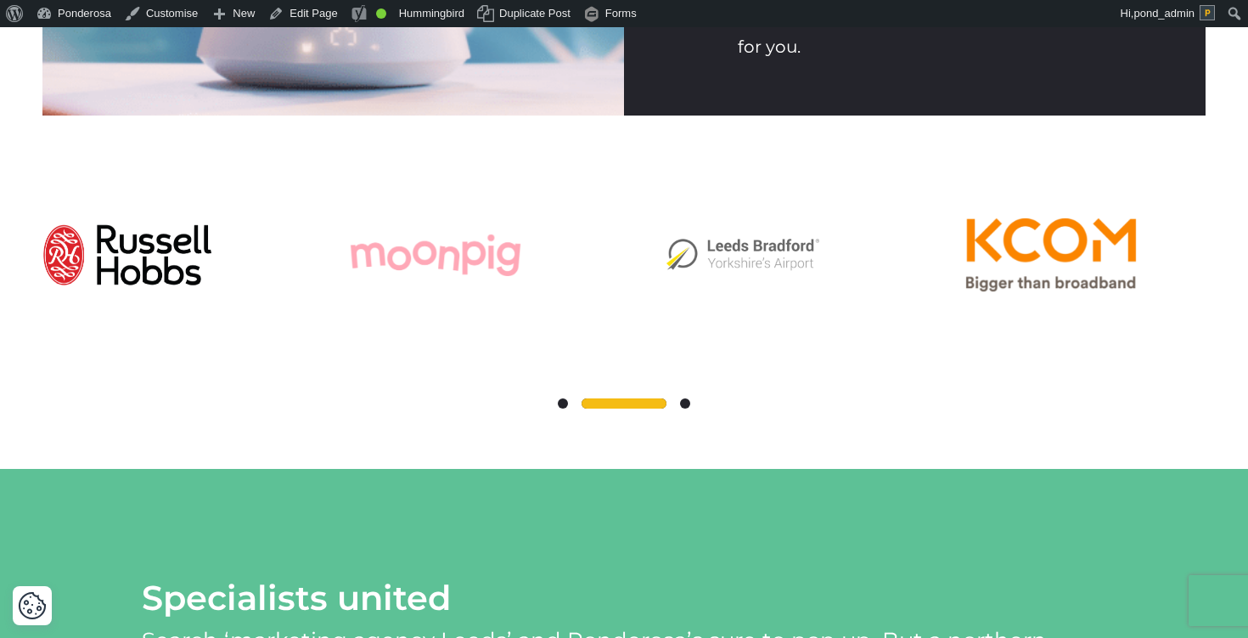
click at [685, 408] on span at bounding box center [685, 403] width 10 height 10
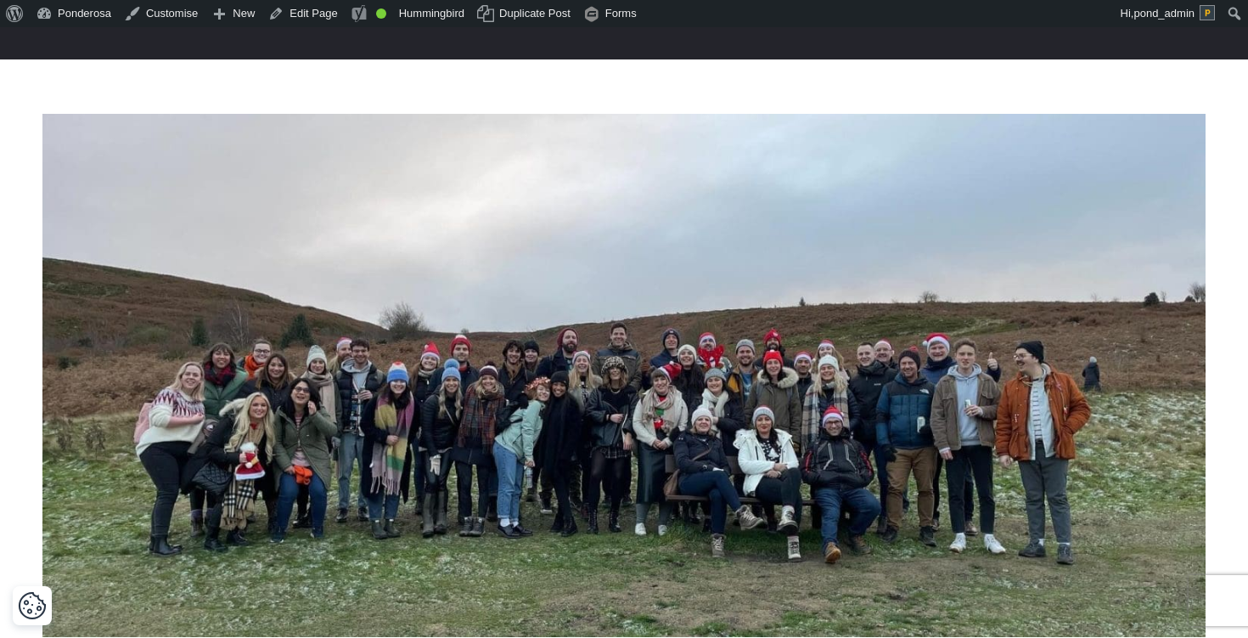
scroll to position [0, 0]
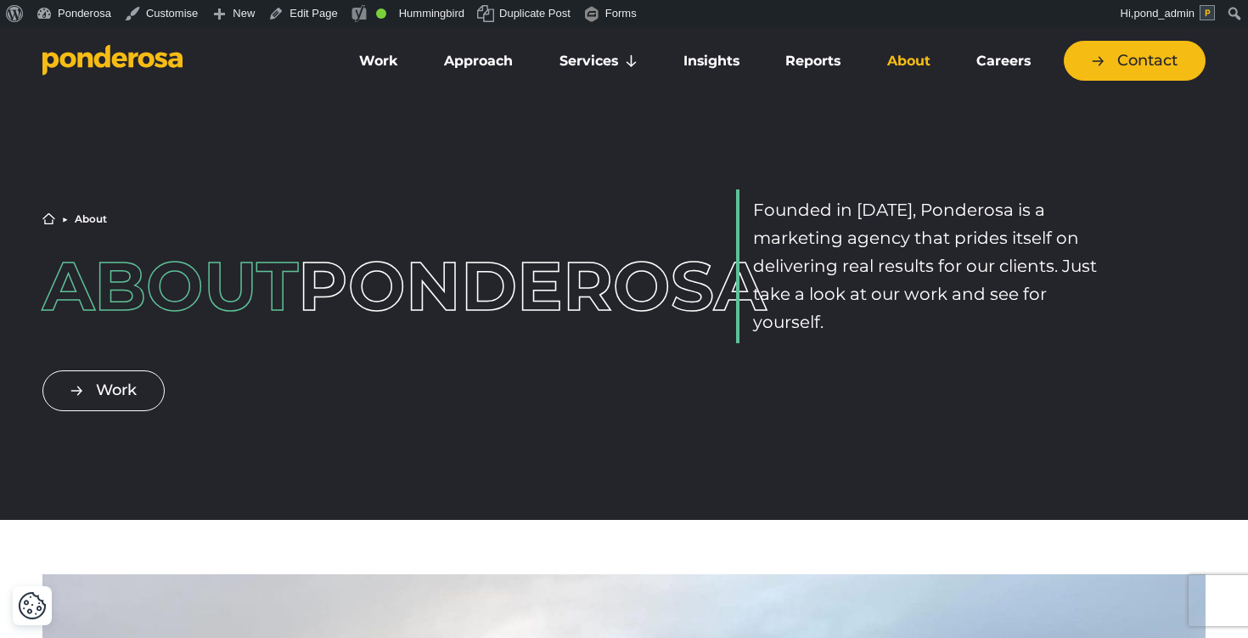
click at [125, 65] on icon "Go to homepage" at bounding box center [119, 59] width 15 height 15
